Goal: Transaction & Acquisition: Download file/media

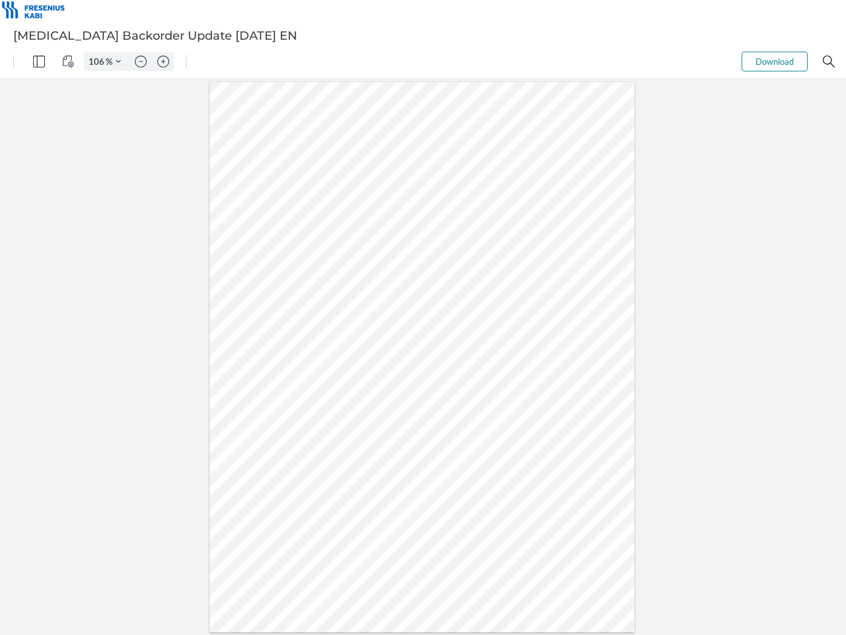
click at [39, 61] on img "Panel" at bounding box center [39, 62] width 12 height 12
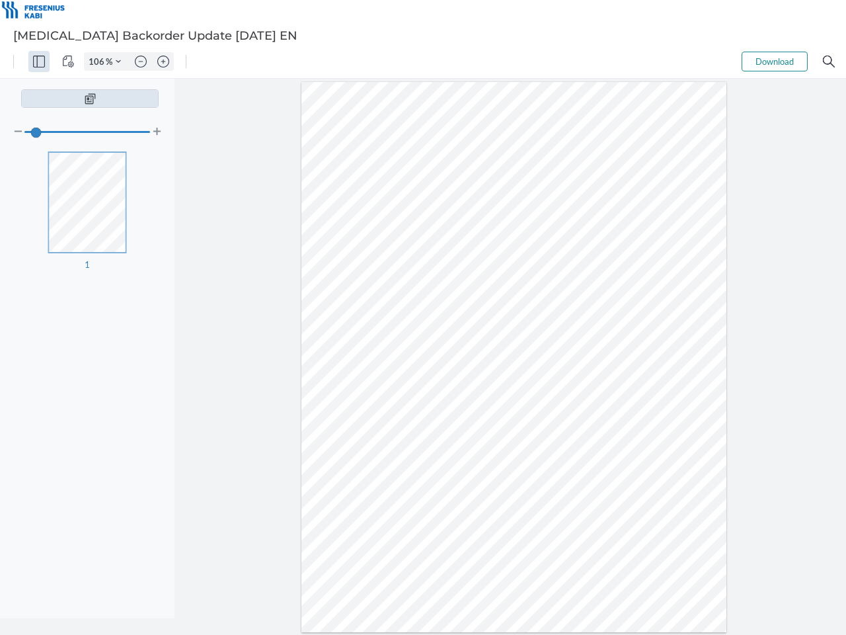
click at [68, 61] on img "View Controls" at bounding box center [68, 62] width 12 height 12
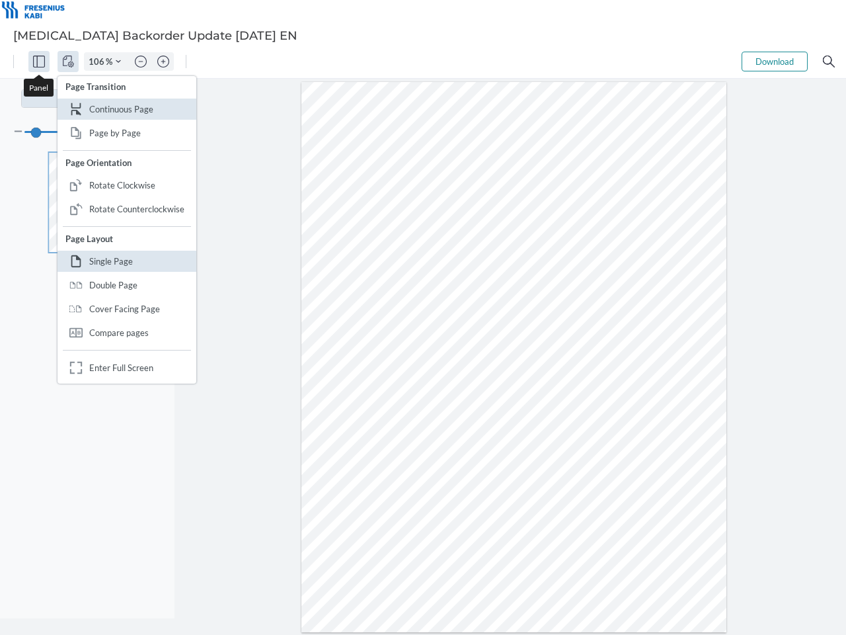
click at [99, 61] on input "106" at bounding box center [95, 62] width 21 height 12
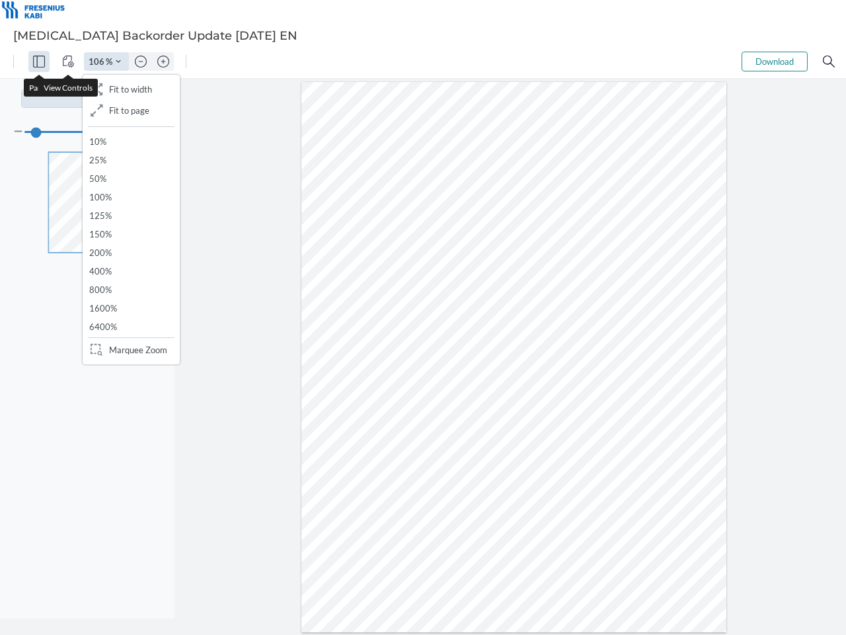
click at [118, 61] on img "Zoom Controls" at bounding box center [118, 61] width 5 height 5
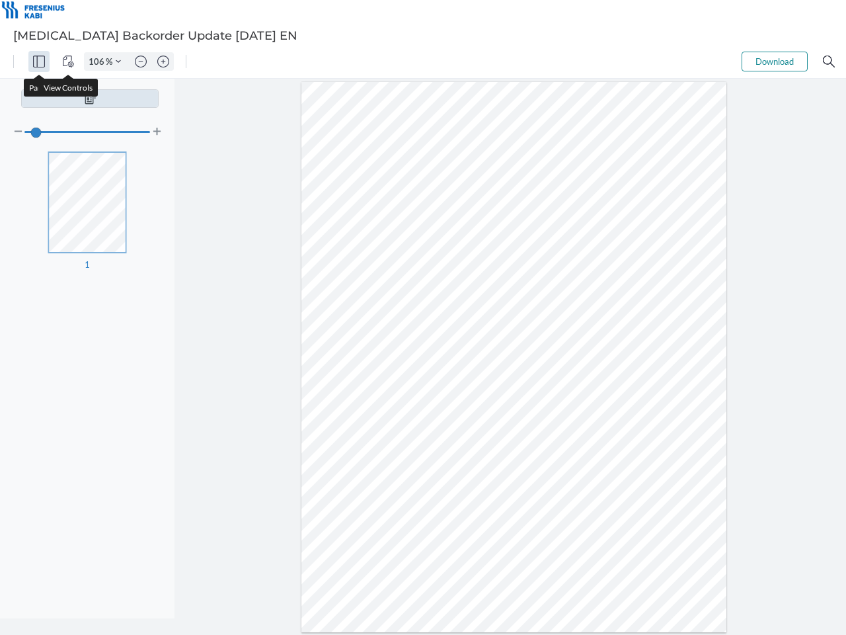
click at [141, 61] on img "Zoom out" at bounding box center [141, 62] width 12 height 12
click at [163, 61] on img "Zoom in" at bounding box center [163, 62] width 12 height 12
type input "106"
click at [775, 61] on button "Download" at bounding box center [775, 62] width 66 height 20
click at [829, 61] on img "Search" at bounding box center [829, 62] width 12 height 12
